Goal: Entertainment & Leisure: Consume media (video, audio)

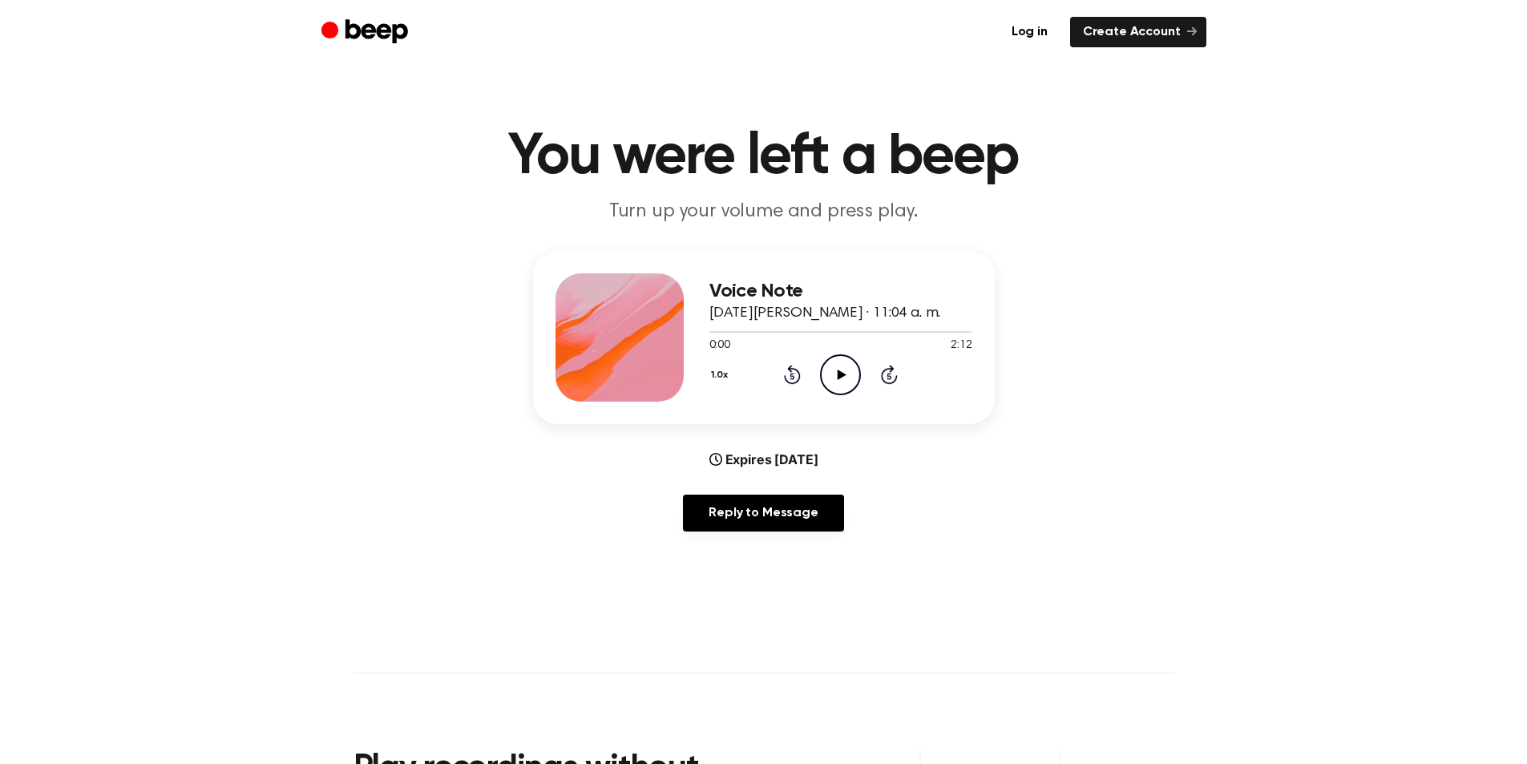
click at [852, 373] on icon "Play Audio" at bounding box center [840, 374] width 41 height 41
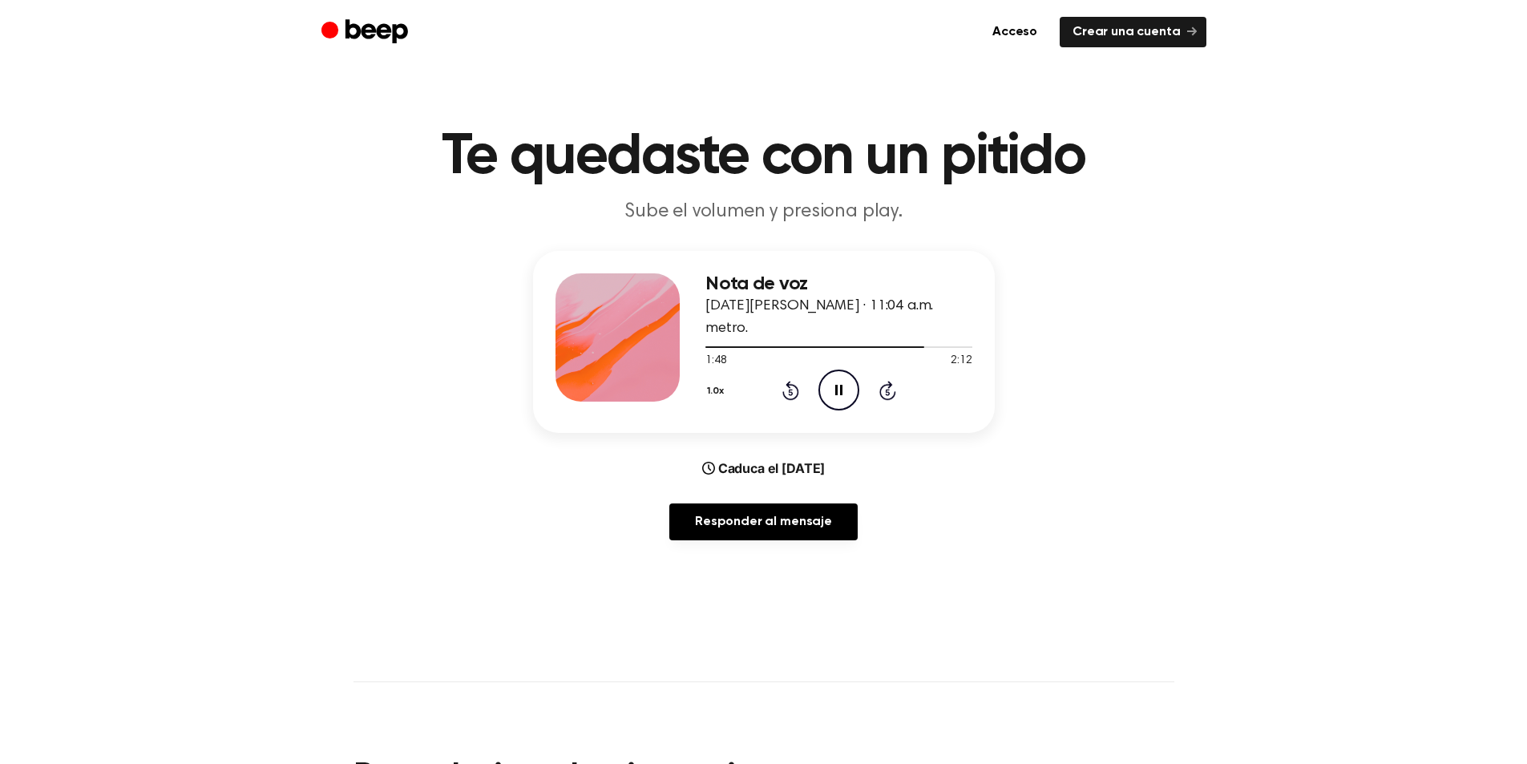
click at [1137, 571] on main "Te quedaste con un pitido Sube el volumen y presiona play. Nota de voz [DATE][P…" at bounding box center [763, 533] width 1527 height 1066
click at [830, 374] on icon "Play Audio" at bounding box center [838, 389] width 41 height 41
click at [877, 371] on div "1.0x Rewind 5 seconds Pause Audio Skip 5 seconds" at bounding box center [838, 389] width 266 height 41
click at [885, 381] on icon at bounding box center [887, 390] width 17 height 19
click at [882, 381] on icon at bounding box center [887, 390] width 17 height 19
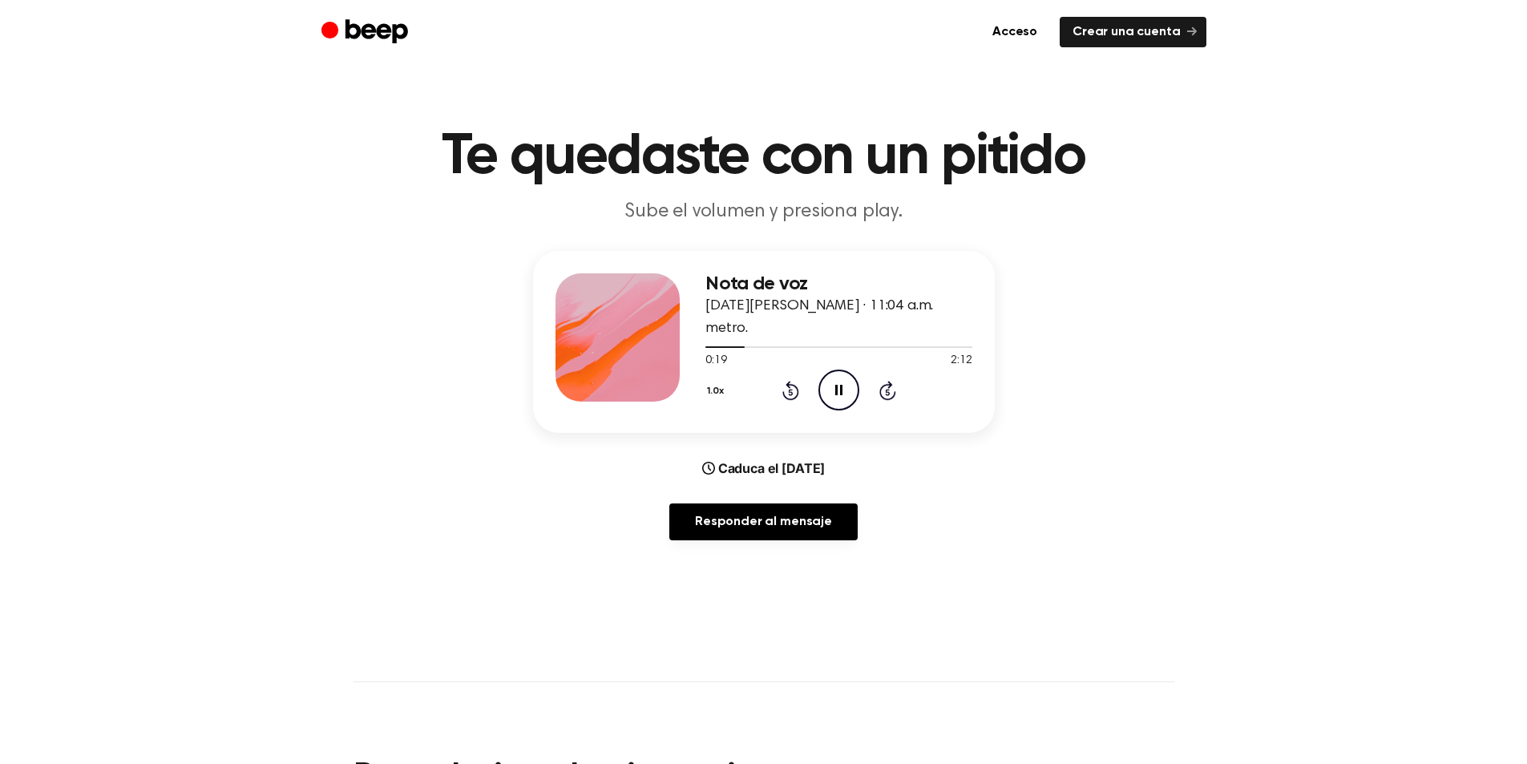
click at [853, 369] on icon "Pause Audio" at bounding box center [838, 389] width 41 height 41
click at [851, 388] on icon "Play Audio" at bounding box center [838, 389] width 41 height 41
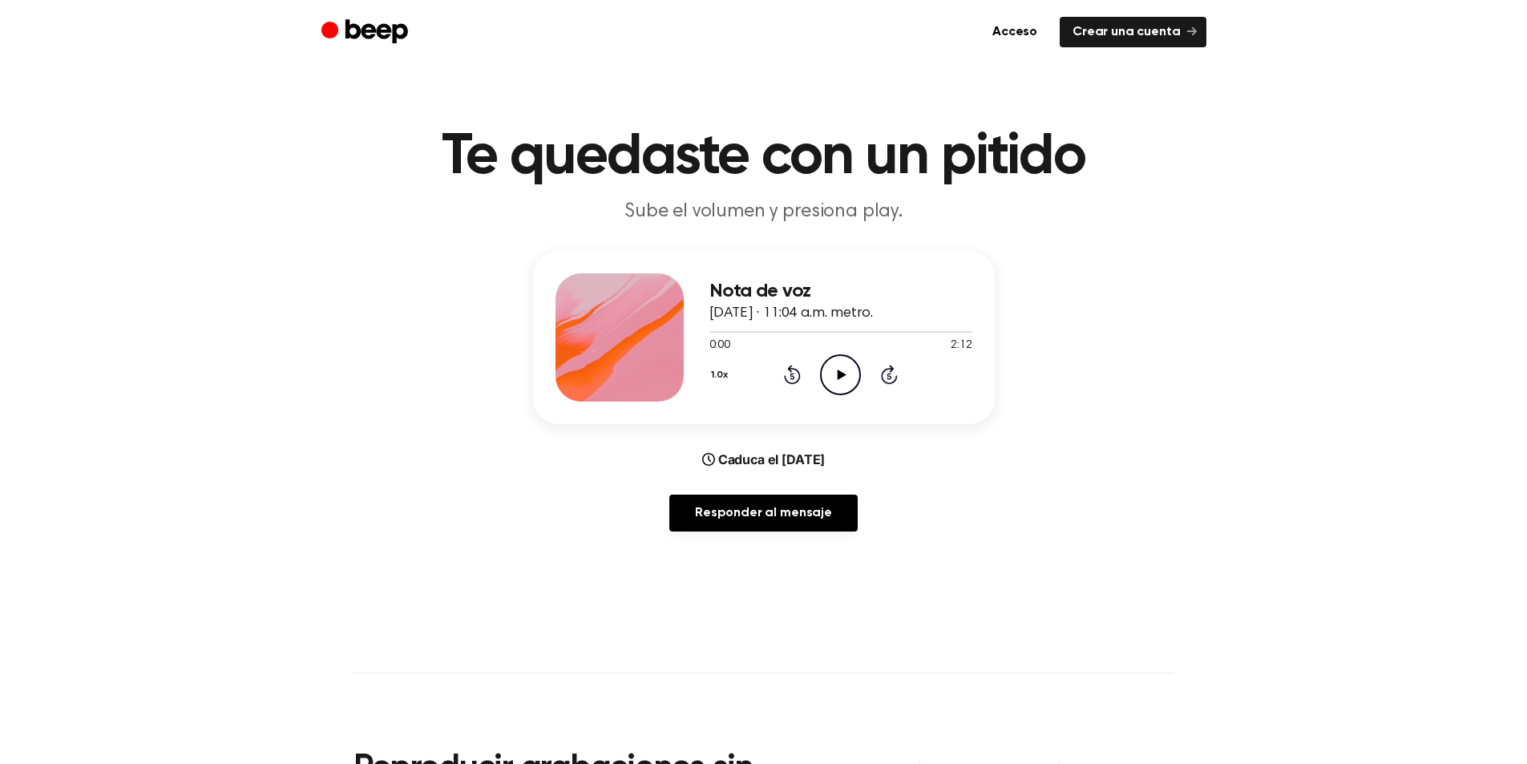
click at [825, 354] on icon "Play Audio" at bounding box center [840, 374] width 41 height 41
